Goal: Information Seeking & Learning: Find specific fact

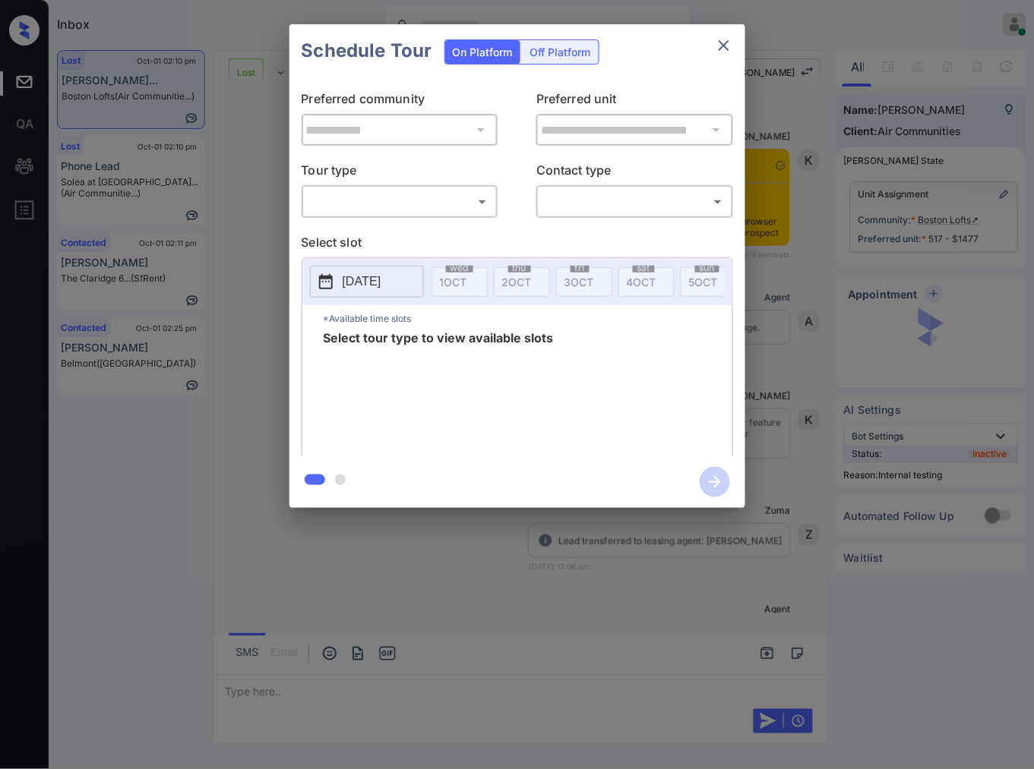
scroll to position [6740, 0]
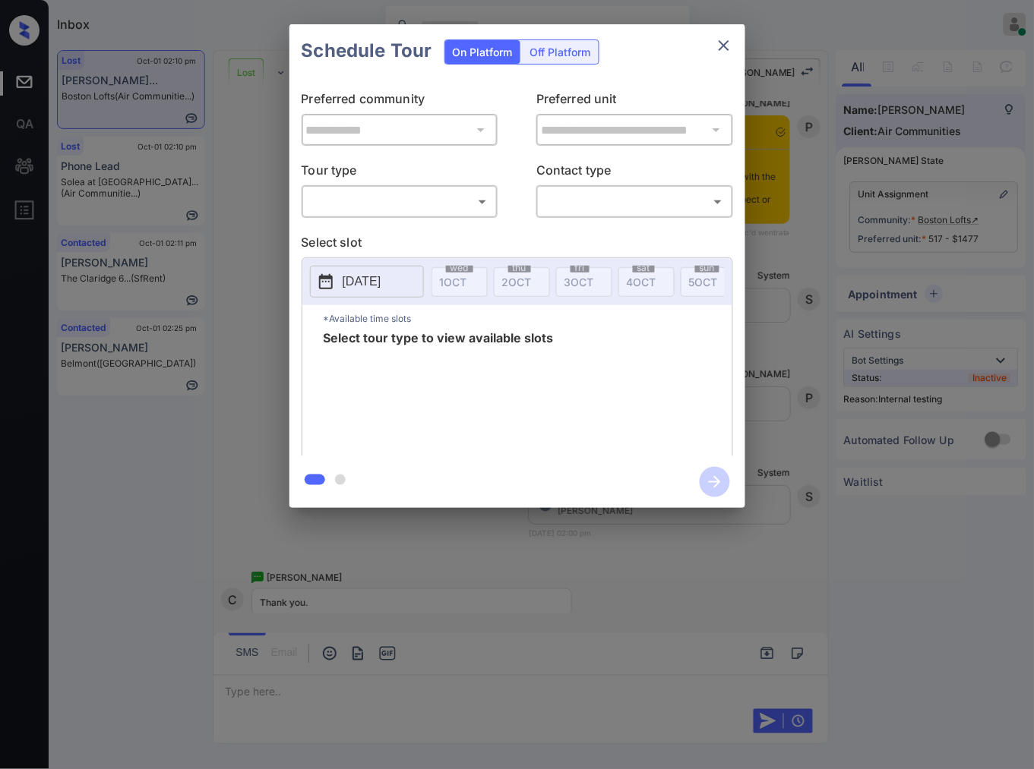
click at [444, 200] on body "Inbox Caroline Dacanay Online Set yourself offline Set yourself on break Profil…" at bounding box center [517, 384] width 1034 height 769
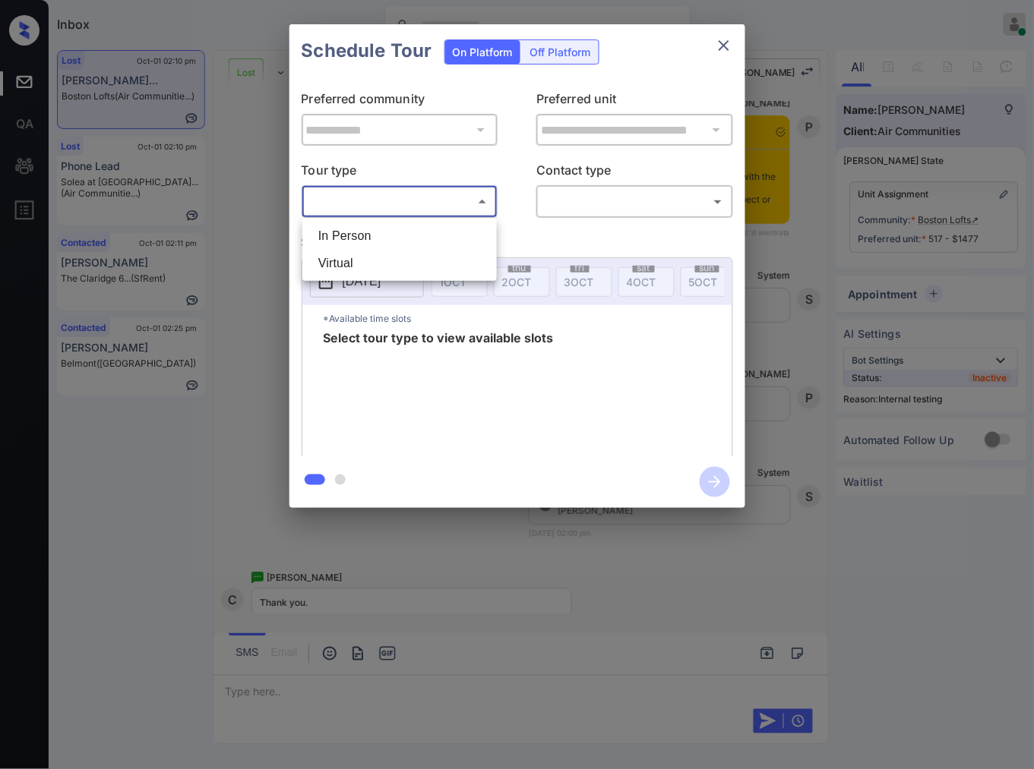
drag, startPoint x: 437, startPoint y: 230, endPoint x: 519, endPoint y: 216, distance: 82.4
click at [438, 230] on li "In Person" at bounding box center [399, 236] width 187 height 27
type input "********"
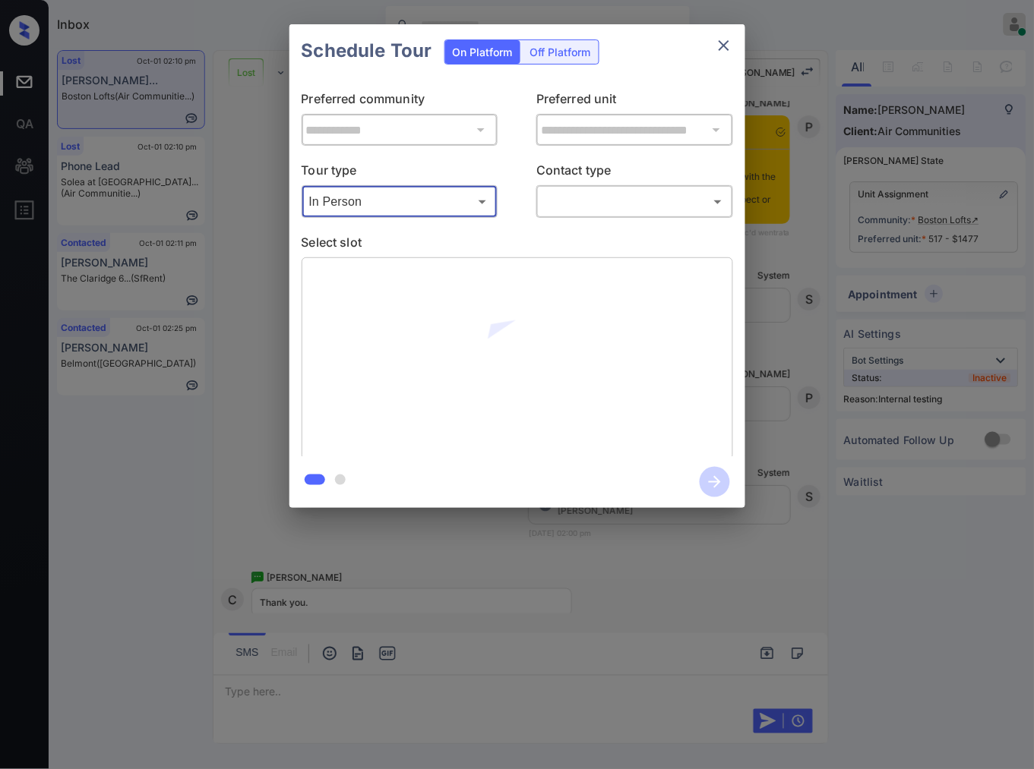
click at [604, 201] on body "Inbox Caroline Dacanay Online Set yourself offline Set yourself on break Profil…" at bounding box center [517, 384] width 1034 height 769
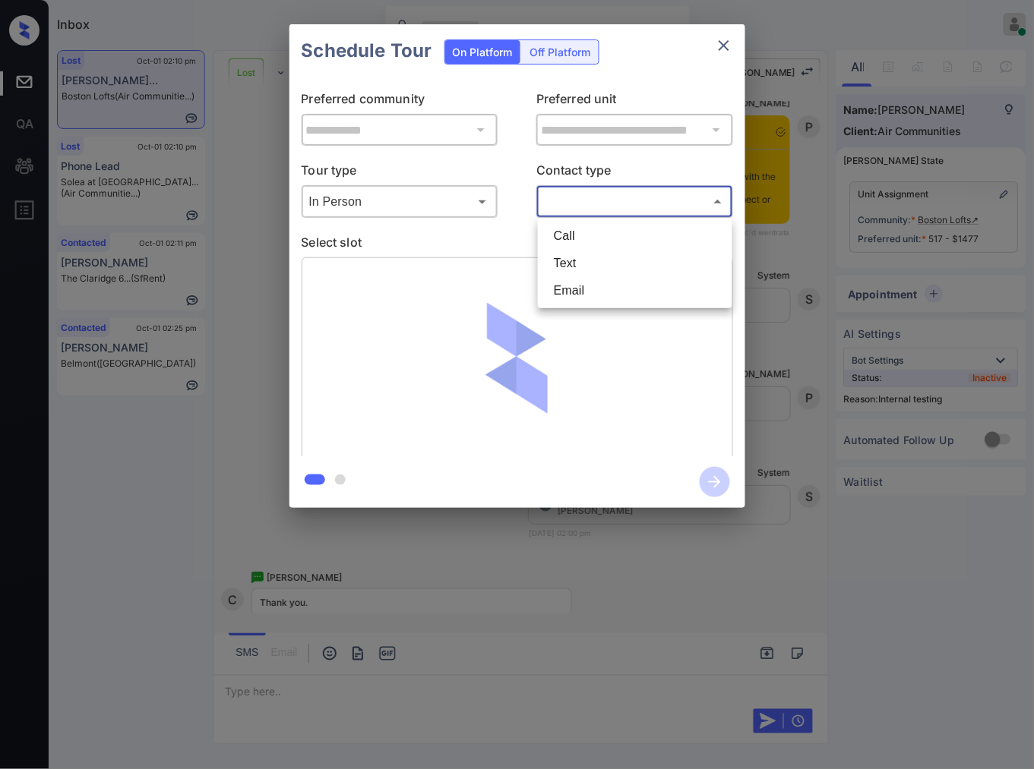
click at [595, 256] on li "Text" at bounding box center [635, 263] width 187 height 27
type input "****"
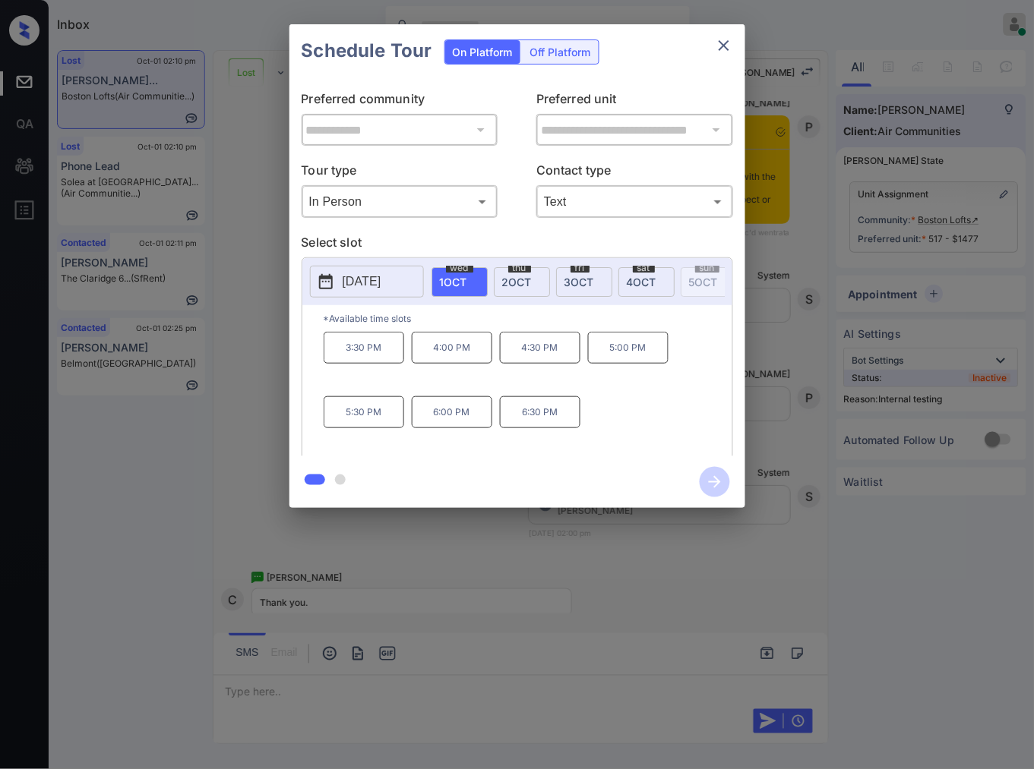
click at [522, 273] on div "thu 2 OCT" at bounding box center [522, 282] width 56 height 30
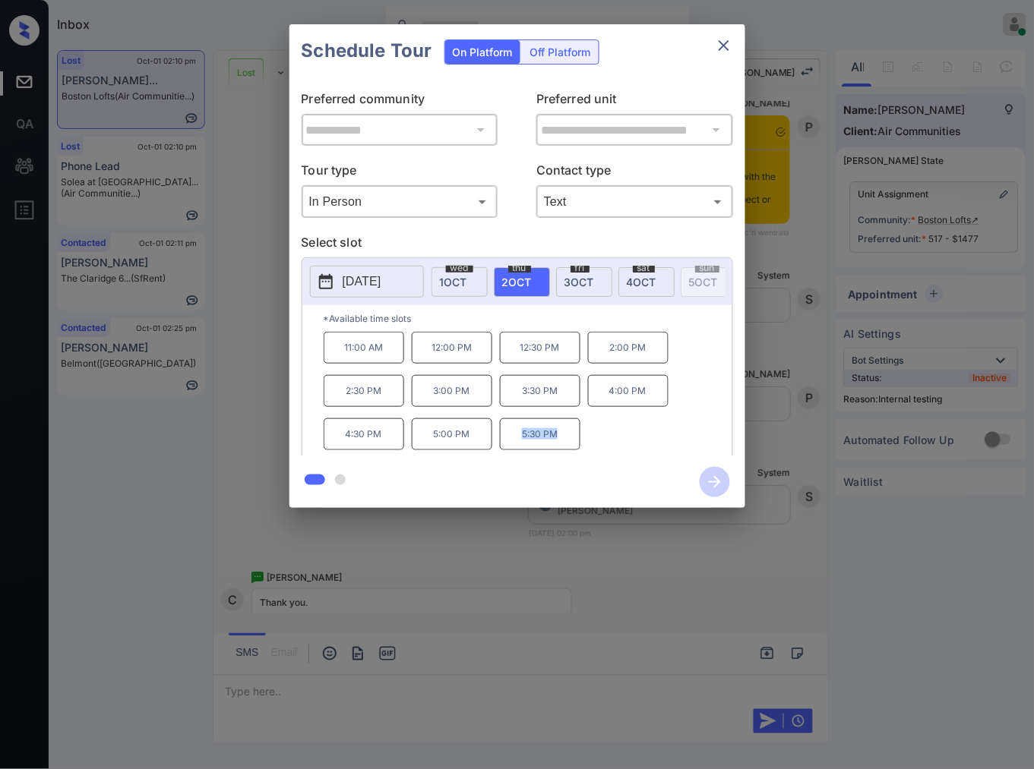
drag, startPoint x: 559, startPoint y: 448, endPoint x: 522, endPoint y: 445, distance: 37.3
click at [522, 445] on p "5:30 PM" at bounding box center [540, 434] width 81 height 32
copy p "5:30 PM"
click at [543, 562] on div at bounding box center [517, 384] width 1034 height 769
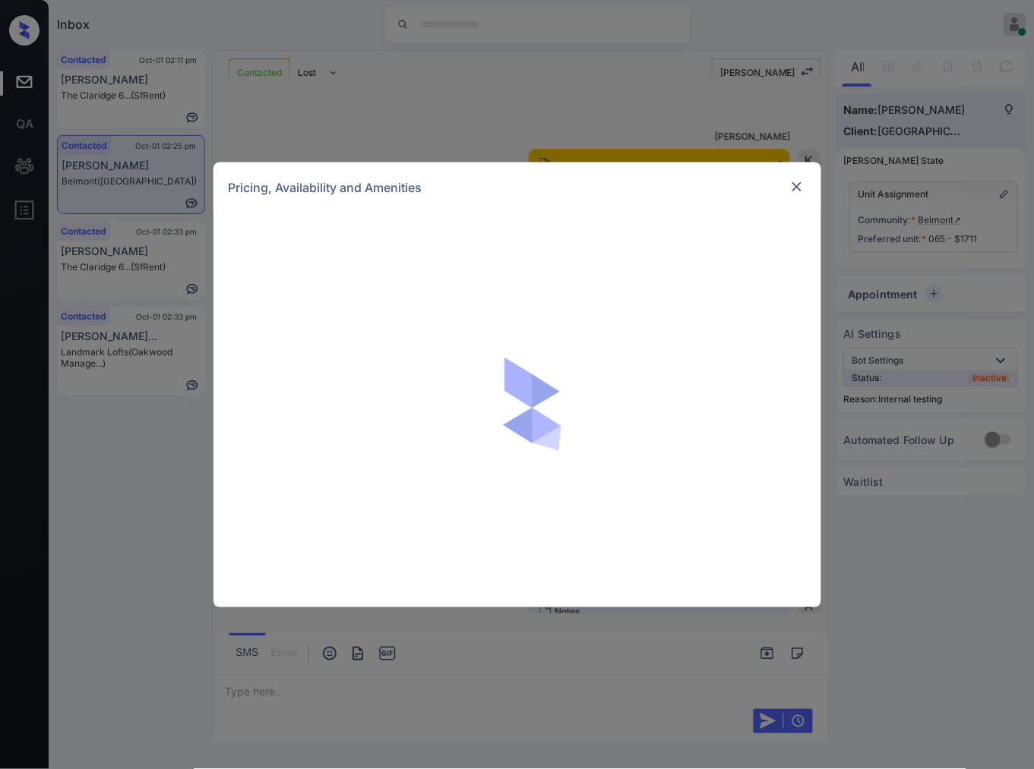
scroll to position [3854, 0]
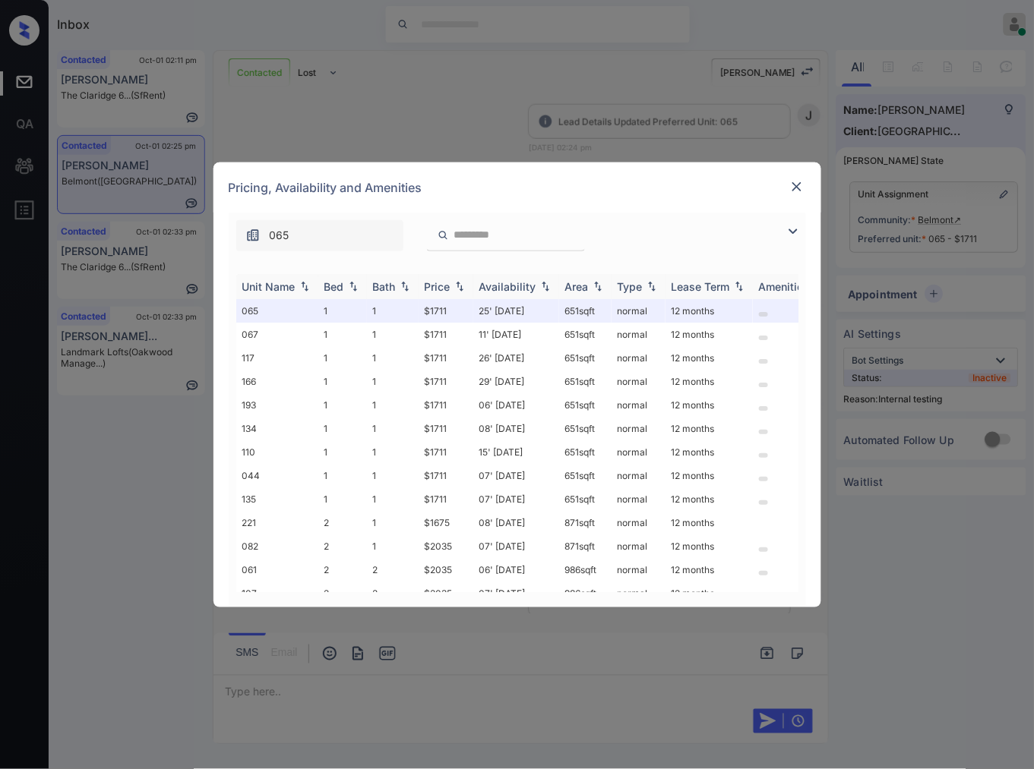
click at [463, 287] on img at bounding box center [459, 286] width 15 height 11
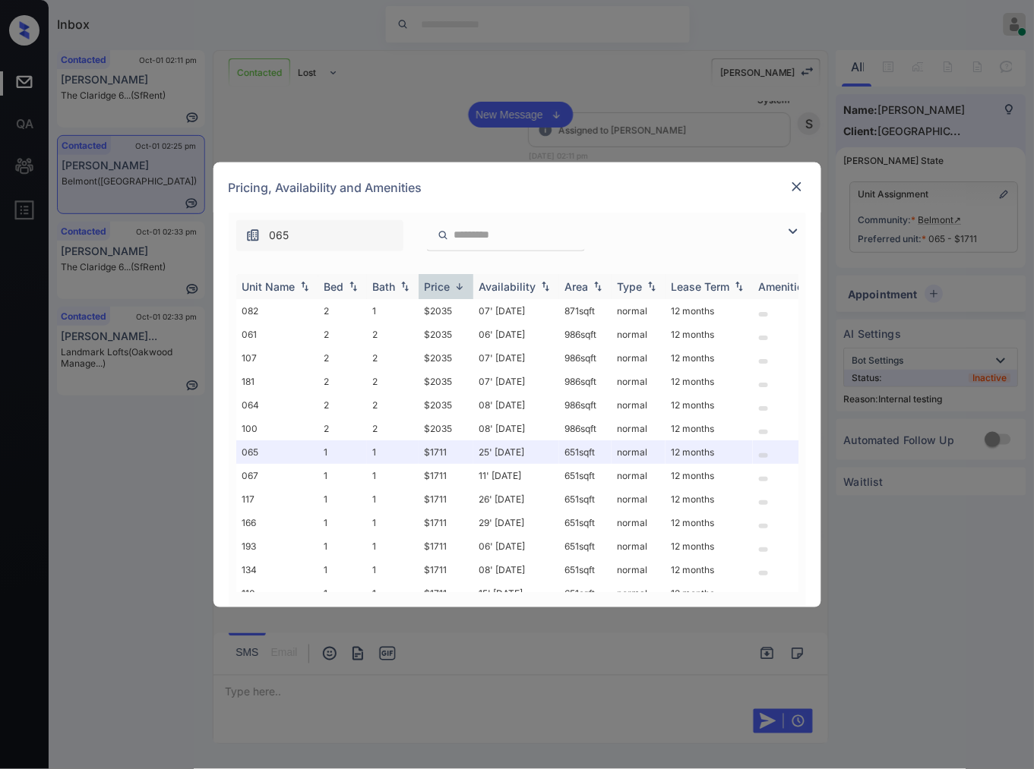
click at [463, 287] on img at bounding box center [459, 286] width 15 height 11
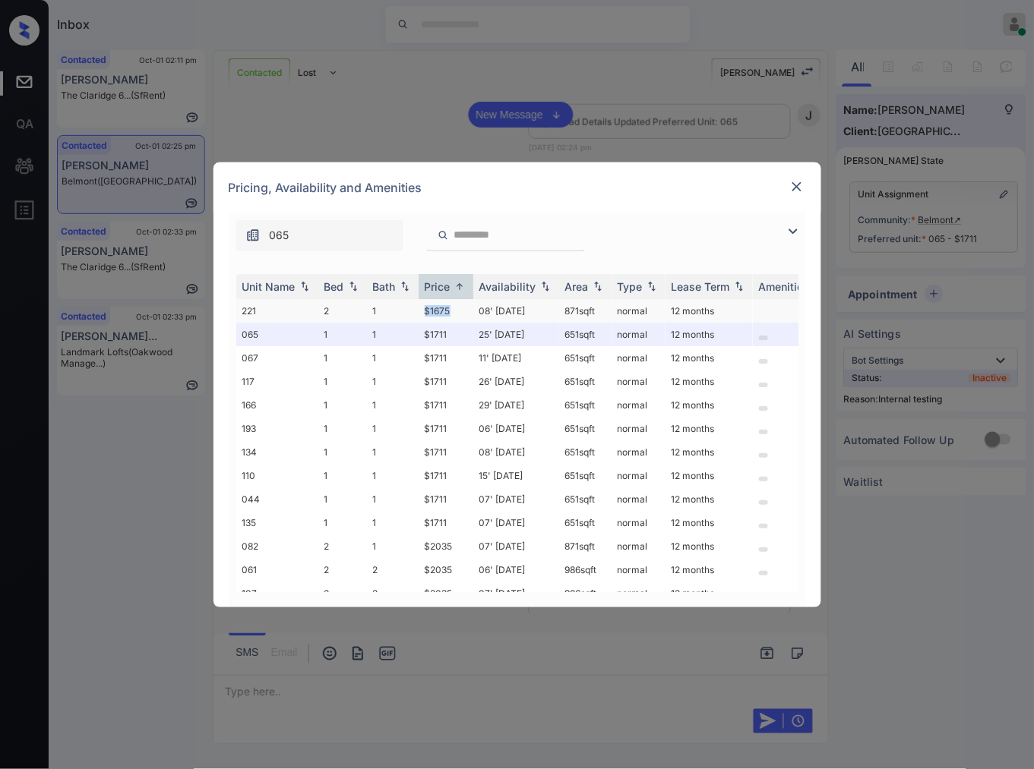
drag, startPoint x: 444, startPoint y: 315, endPoint x: 422, endPoint y: 316, distance: 21.3
click at [422, 316] on td "$1675" at bounding box center [445, 311] width 55 height 24
copy td "$1675"
click at [444, 311] on td "$1675" at bounding box center [445, 311] width 55 height 24
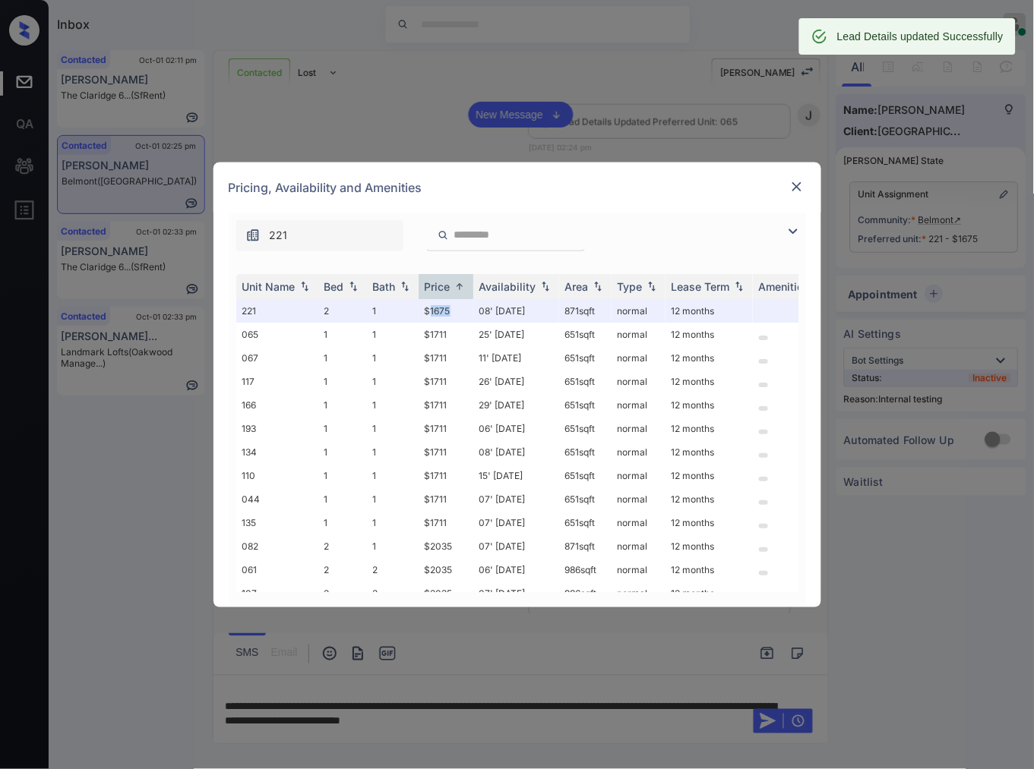
click at [797, 186] on img at bounding box center [796, 186] width 15 height 15
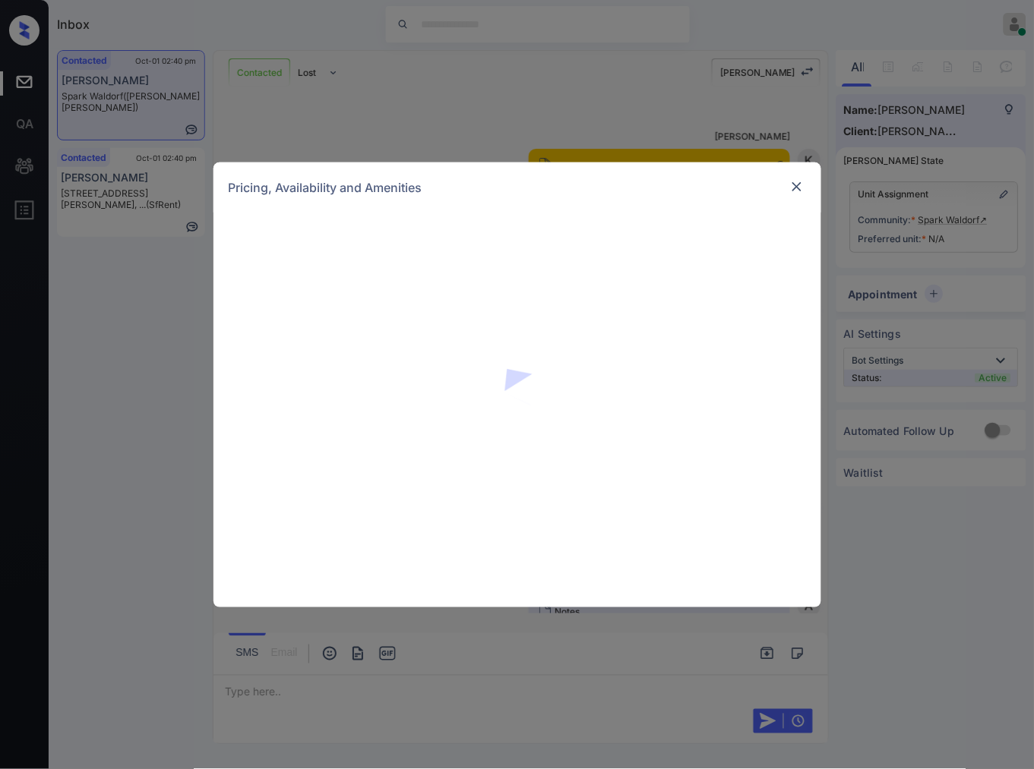
scroll to position [1726, 0]
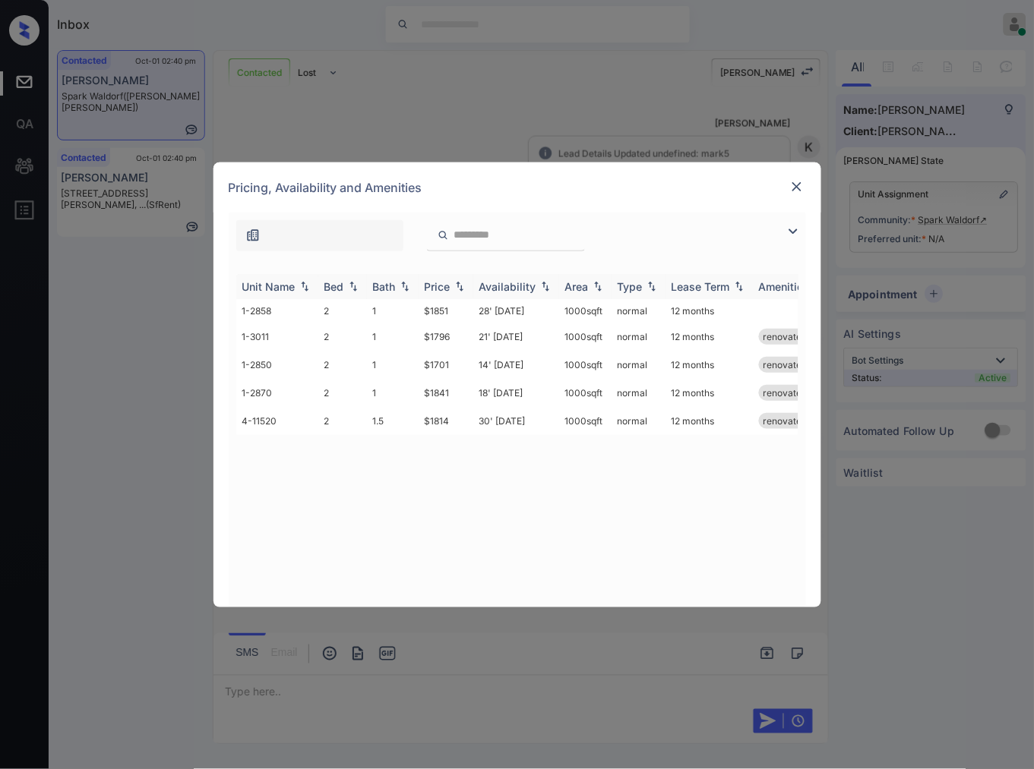
click at [459, 289] on img at bounding box center [459, 286] width 15 height 11
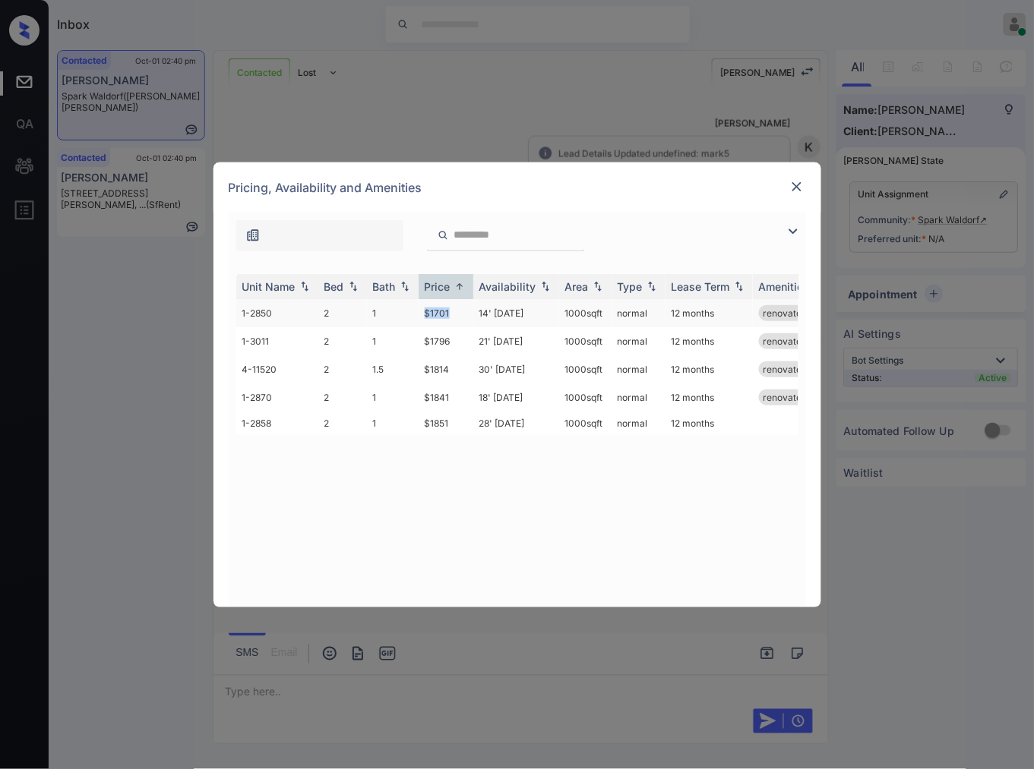
drag, startPoint x: 459, startPoint y: 313, endPoint x: 391, endPoint y: 314, distance: 67.6
click at [391, 314] on tr "1-2850 2 1 $1701 14' Mar 26 1000 sqft normal 12 months renovated" at bounding box center [633, 313] width 794 height 28
copy tr "$1701"
drag, startPoint x: 456, startPoint y: 339, endPoint x: 423, endPoint y: 340, distance: 32.7
click at [423, 340] on td "$1796" at bounding box center [445, 341] width 55 height 28
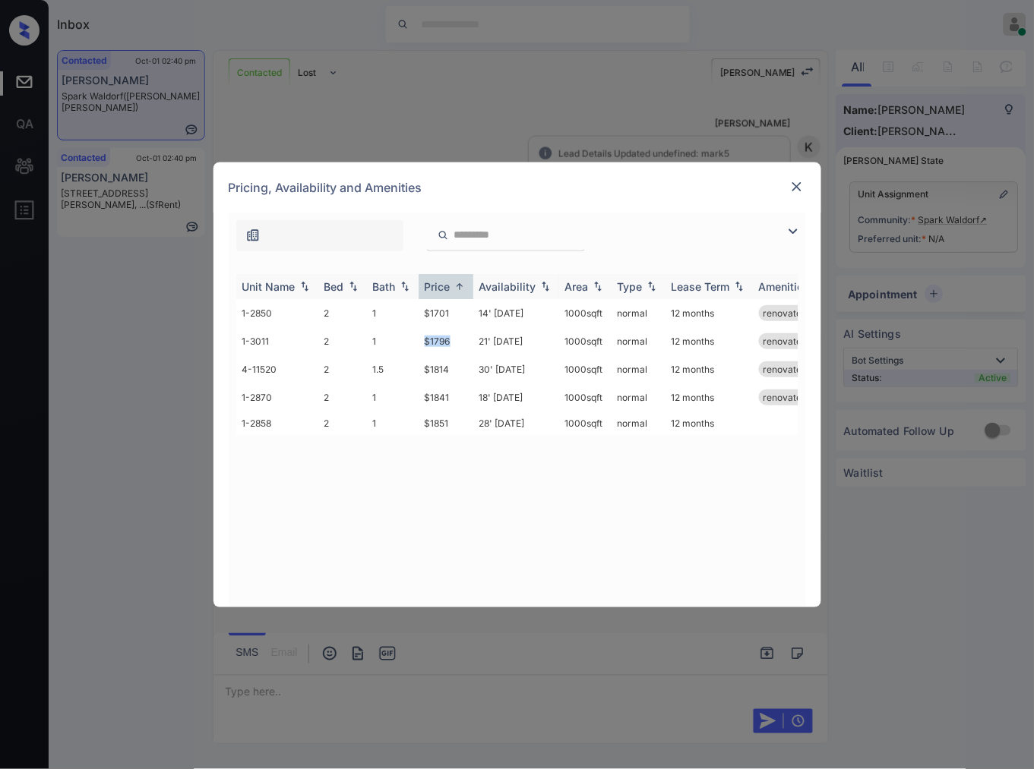
copy td "$1796"
click at [466, 336] on td "$1796" at bounding box center [445, 341] width 55 height 28
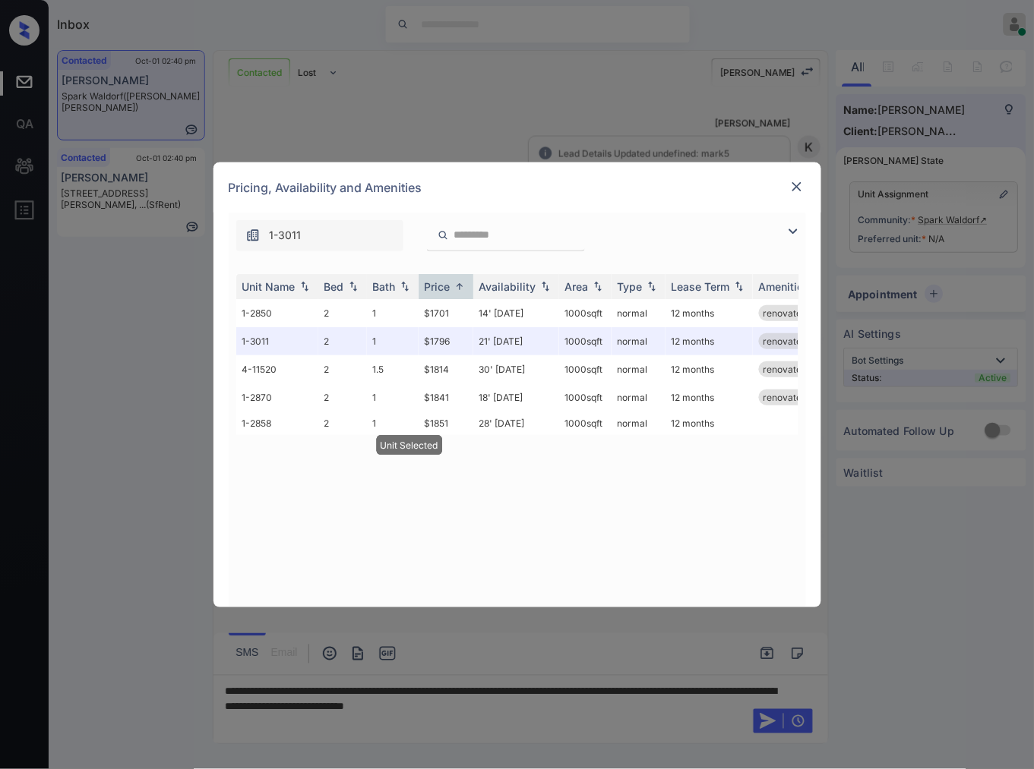
click at [375, 681] on div "**********" at bounding box center [517, 384] width 1034 height 769
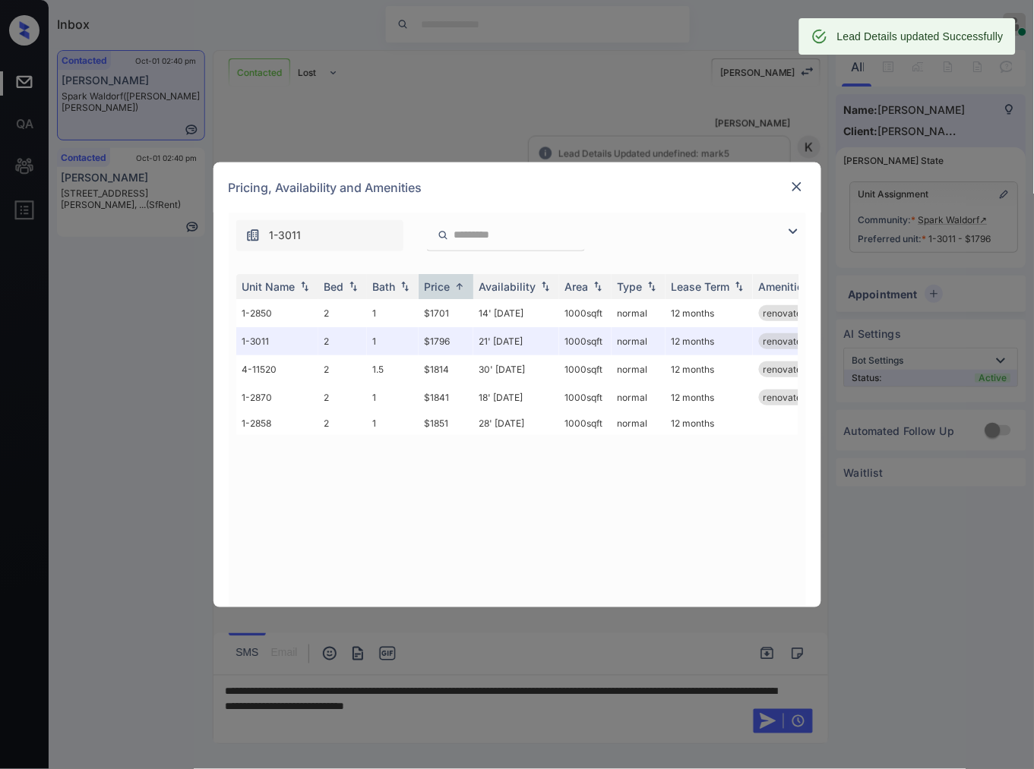
click at [797, 185] on img at bounding box center [796, 186] width 15 height 15
